Goal: Information Seeking & Learning: Learn about a topic

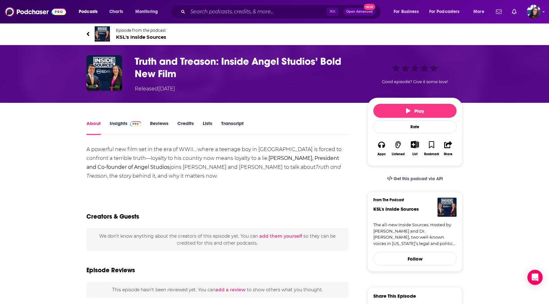
click at [118, 125] on link "Insights" at bounding box center [125, 127] width 31 height 15
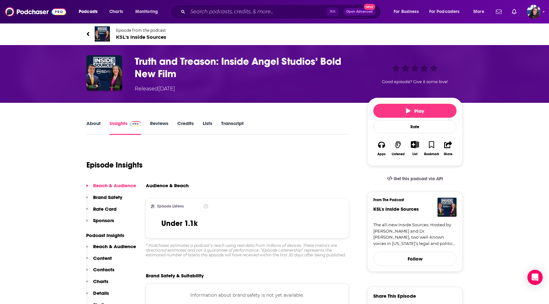
click at [137, 37] on span "KSL's Inside Sources" at bounding box center [141, 37] width 50 height 6
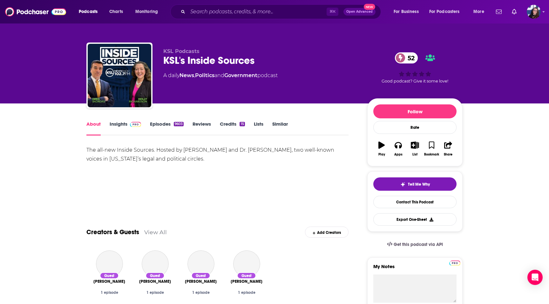
click at [128, 123] on span at bounding box center [134, 124] width 14 height 6
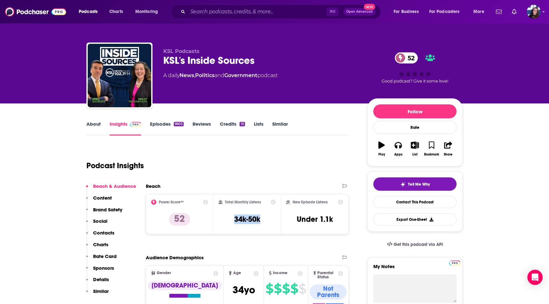
drag, startPoint x: 265, startPoint y: 218, endPoint x: 229, endPoint y: 218, distance: 35.9
click at [229, 218] on div "Total Monthly Listens 34k-50k" at bounding box center [246, 214] width 57 height 29
copy h3 "34k-50k"
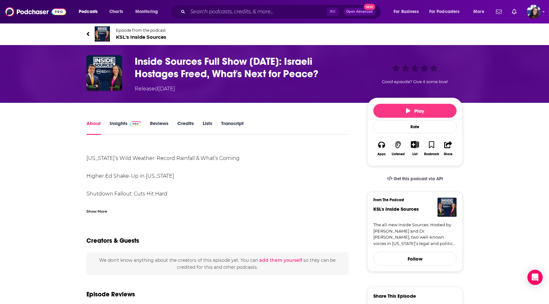
click at [117, 122] on link "Insights" at bounding box center [125, 127] width 31 height 15
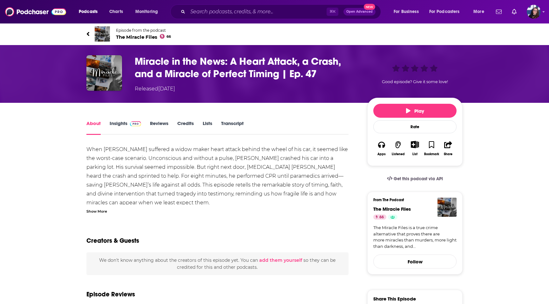
click at [136, 36] on span "The Miracle Files 66" at bounding box center [143, 37] width 55 height 6
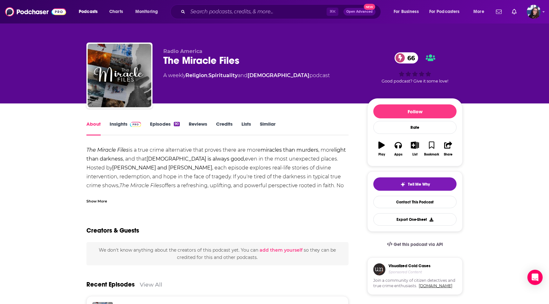
click at [133, 121] on span at bounding box center [135, 124] width 11 height 6
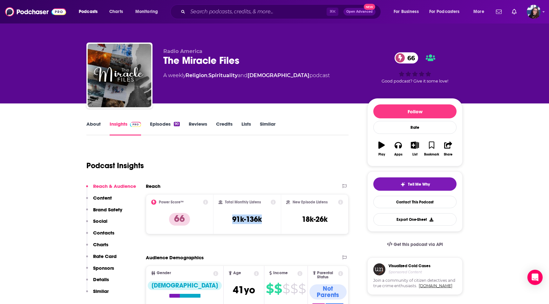
drag, startPoint x: 267, startPoint y: 220, endPoint x: 217, endPoint y: 220, distance: 49.2
click at [217, 220] on div "Total Monthly Listens 91k-136k" at bounding box center [247, 214] width 68 height 40
copy h3 "91k-136k"
